Goal: Task Accomplishment & Management: Manage account settings

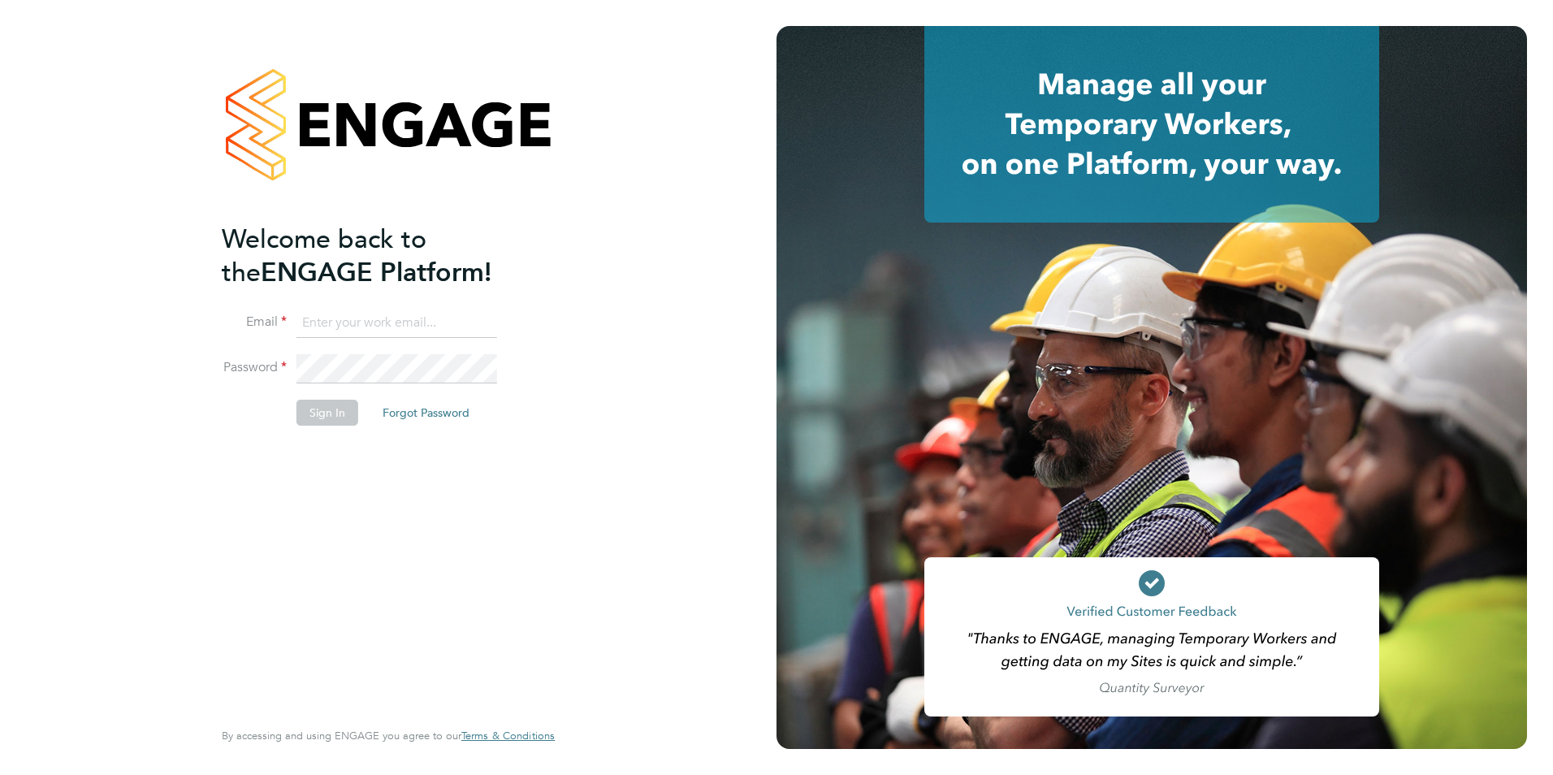
click at [339, 324] on input at bounding box center [396, 323] width 201 height 29
click at [472, 322] on input "dazza.cross@yahoo.co.uk" at bounding box center [396, 323] width 201 height 29
type input "d"
click at [353, 329] on input at bounding box center [396, 323] width 201 height 29
type input "Darren.cross@bhafc.co.uk"
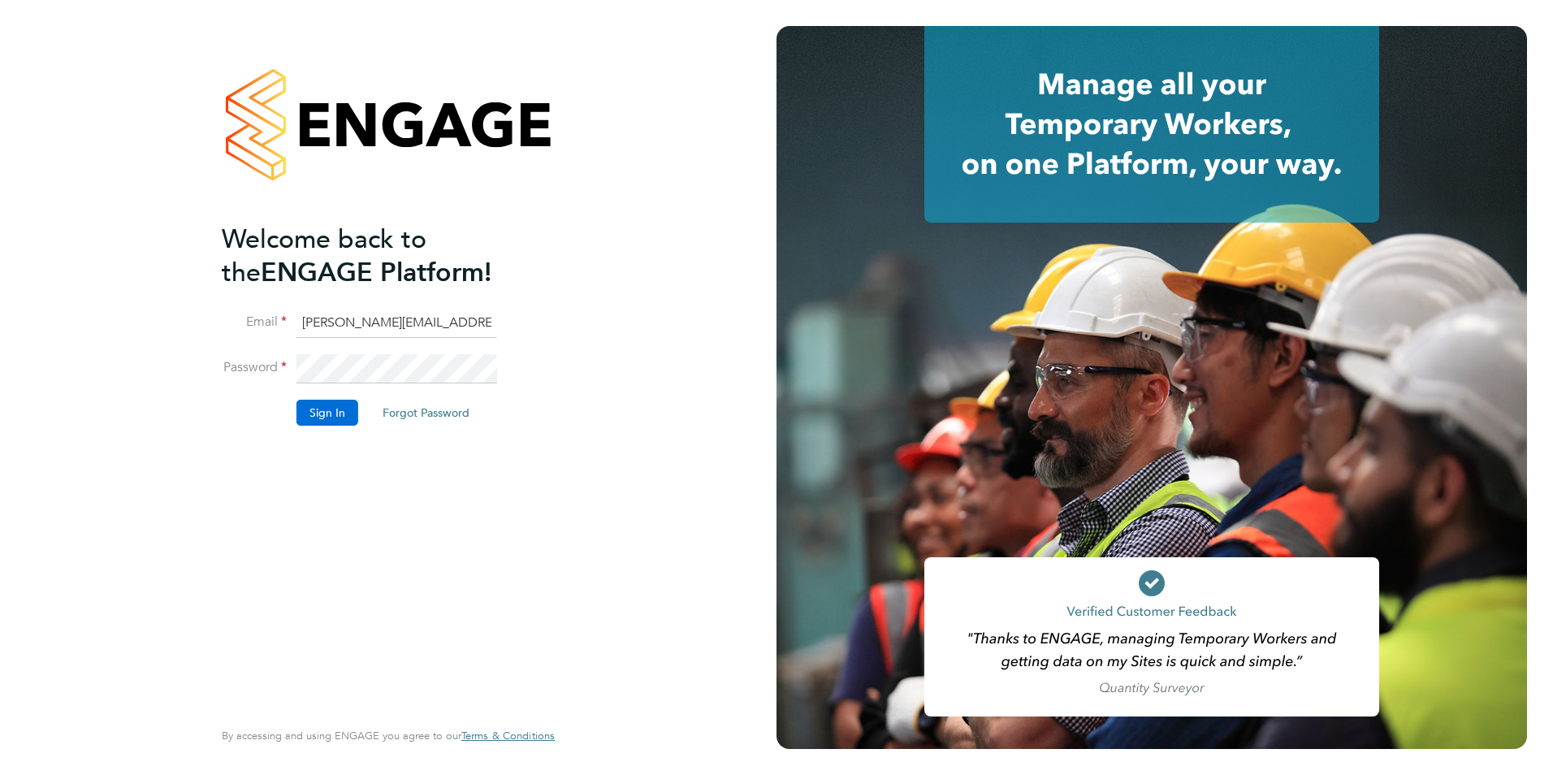
click at [337, 418] on button "Sign In" at bounding box center [327, 413] width 62 height 26
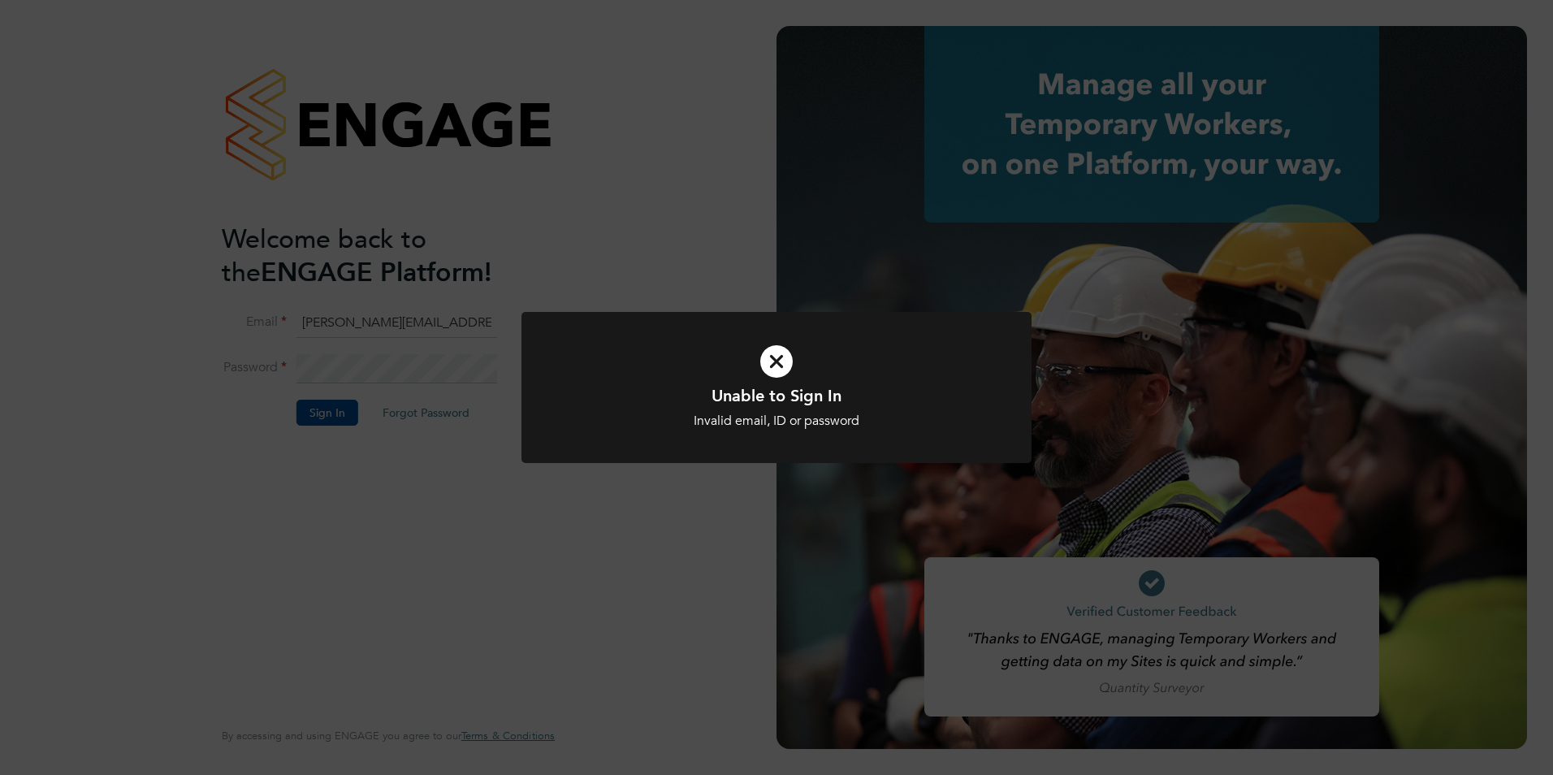
drag, startPoint x: 474, startPoint y: 471, endPoint x: 495, endPoint y: 466, distance: 22.5
click at [474, 471] on div "Unable to Sign In Invalid email, ID or password Cancel Okay" at bounding box center [776, 387] width 1553 height 775
click at [772, 361] on icon at bounding box center [776, 361] width 422 height 63
click at [781, 364] on icon at bounding box center [776, 361] width 422 height 63
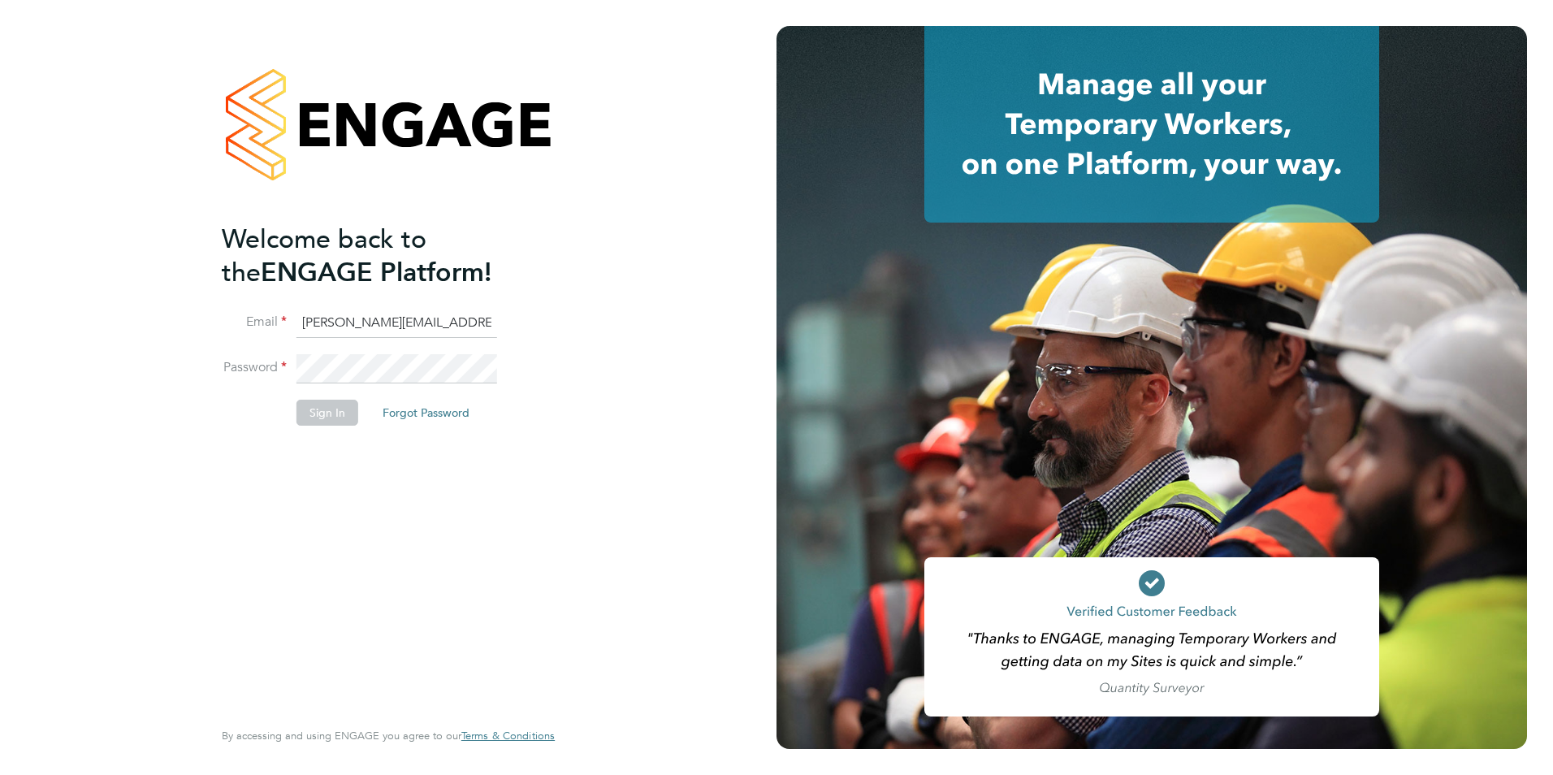
click at [286, 367] on li "Password" at bounding box center [380, 376] width 317 height 45
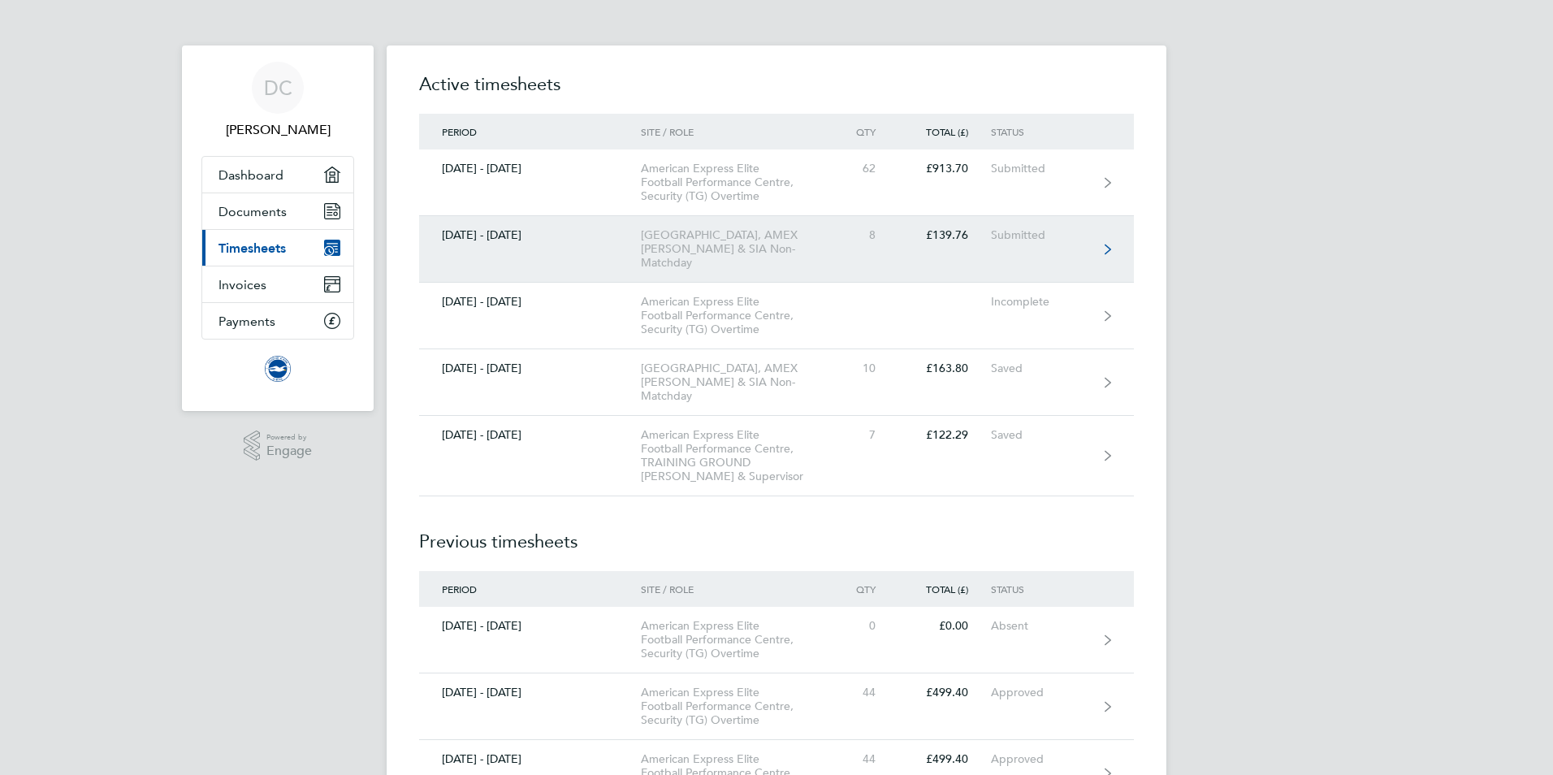
click at [1102, 244] on link "01 - 31 Aug 2025 American Express Community Stadium, AMEX Steward & SIA Non-Mat…" at bounding box center [776, 249] width 715 height 67
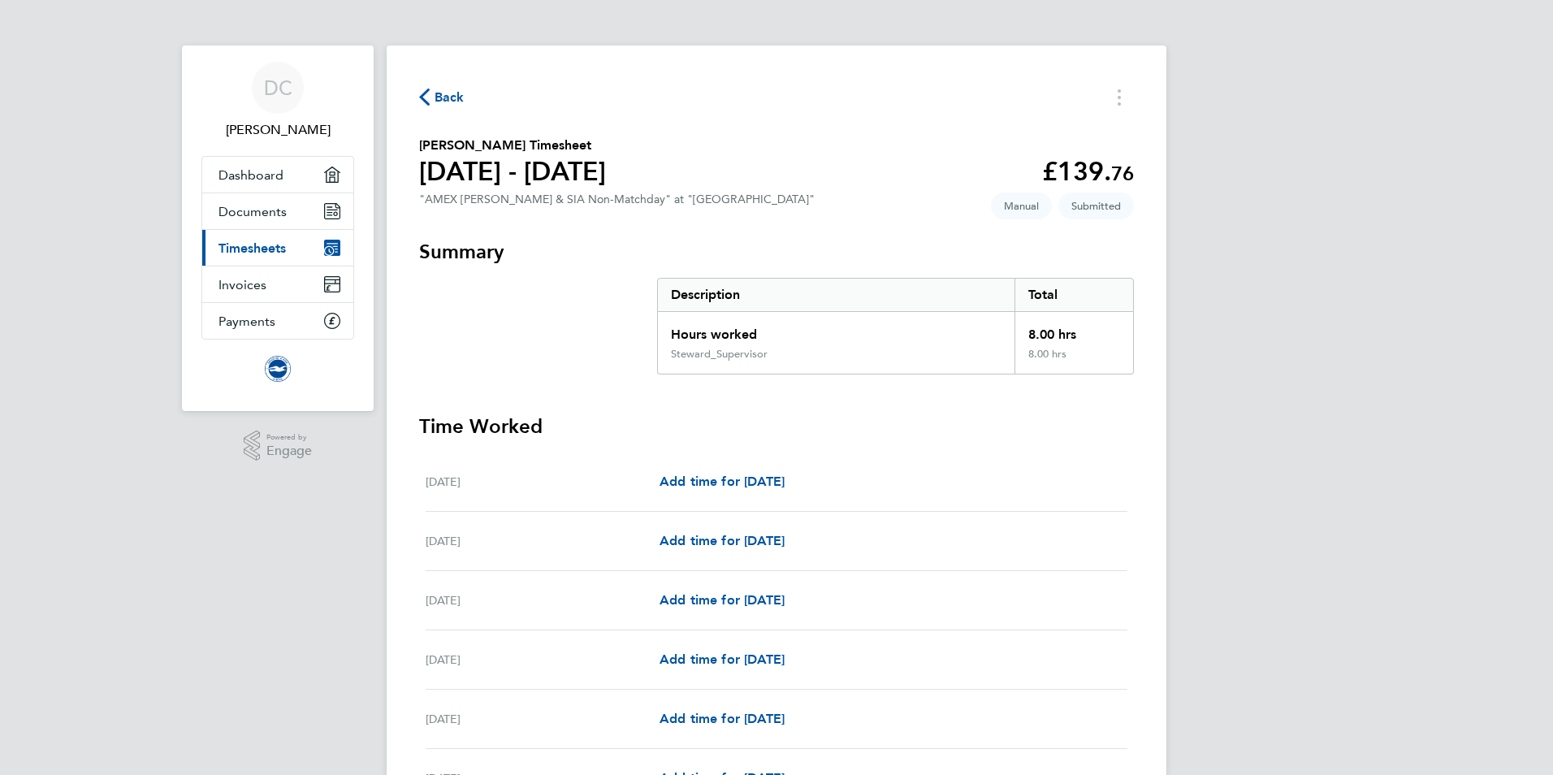
drag, startPoint x: 446, startPoint y: 97, endPoint x: 468, endPoint y: 105, distance: 23.1
click at [447, 97] on span "Back" at bounding box center [450, 97] width 30 height 19
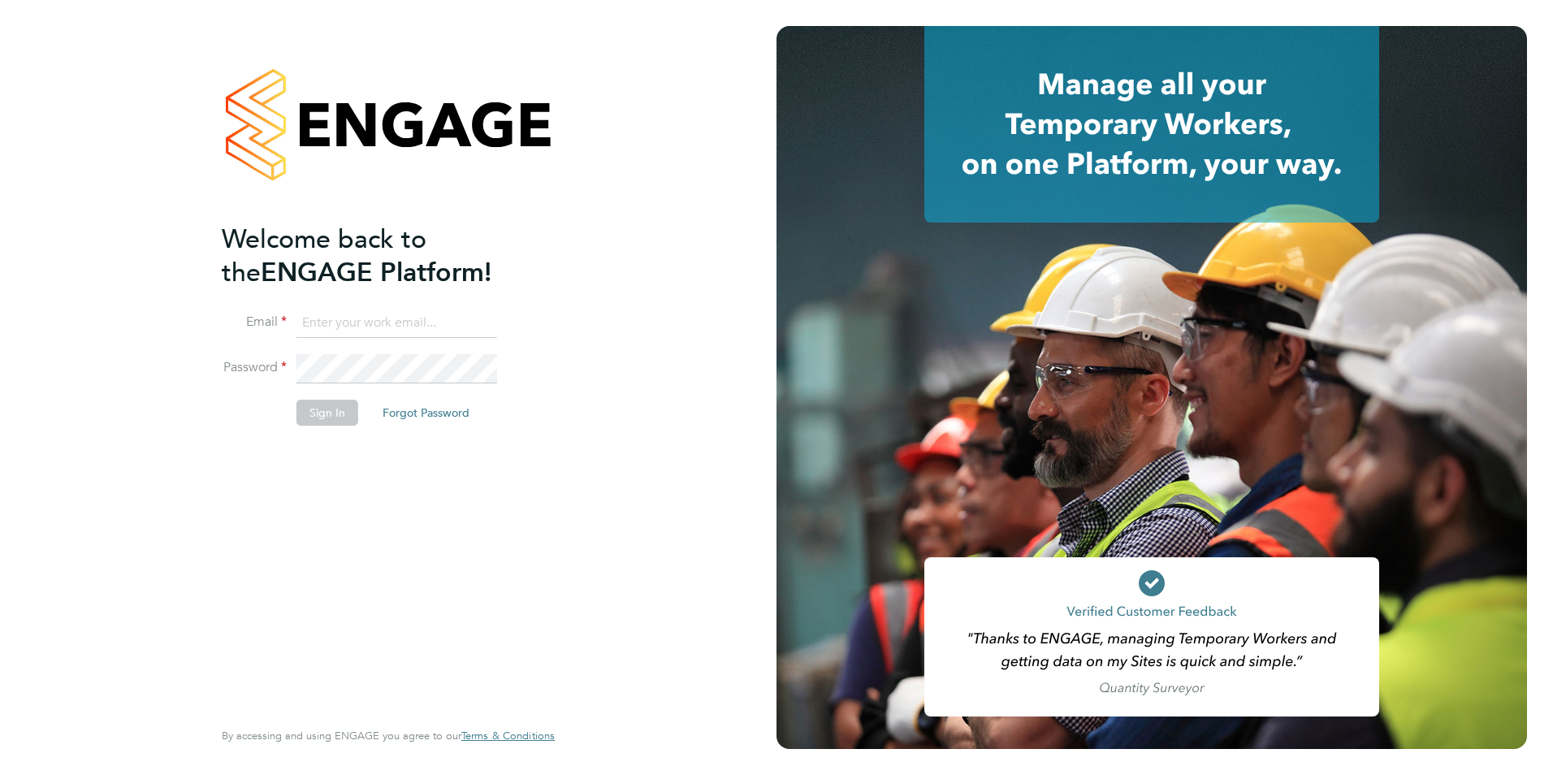
click at [184, 103] on div "Welcome back to the ENGAGE Platform! Email Password Sign In Forgot Password Ent…" at bounding box center [388, 387] width 776 height 775
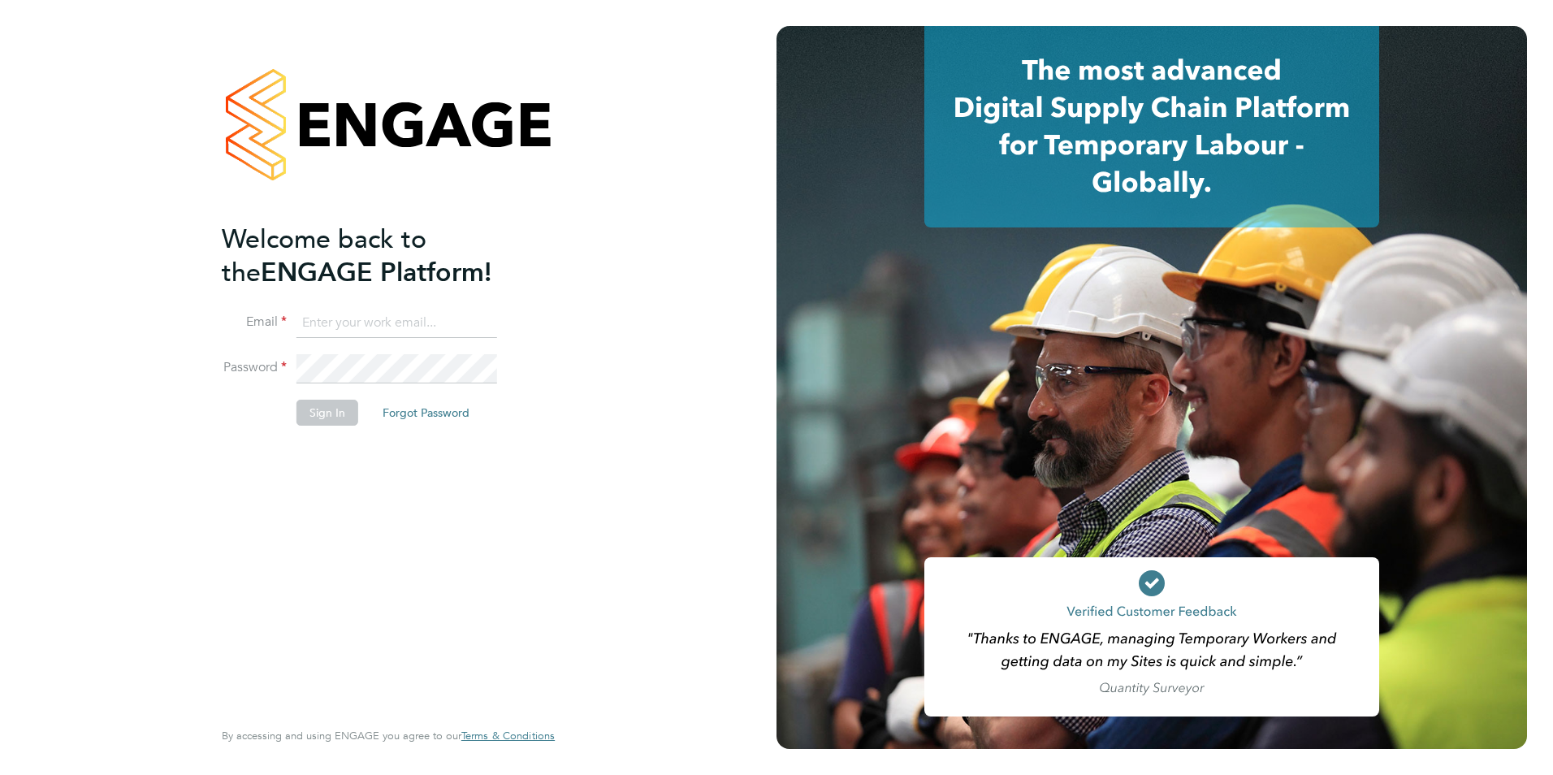
type input "Darren.cross@bhafc.co.uk"
click at [330, 415] on button "Sign In" at bounding box center [327, 413] width 62 height 26
